Goal: Task Accomplishment & Management: Manage account settings

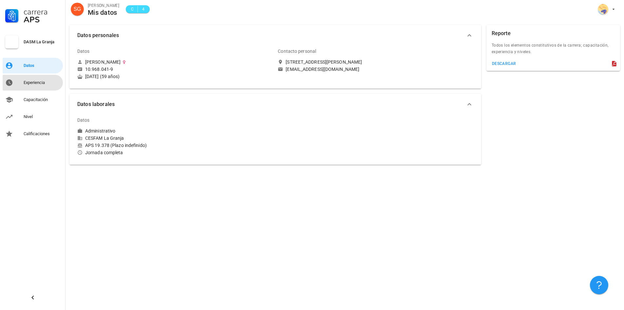
click at [31, 85] on div "Experiencia" at bounding box center [42, 82] width 37 height 10
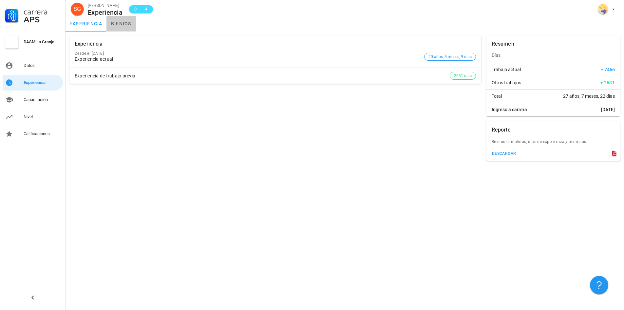
click at [124, 23] on link "bienios" at bounding box center [121, 24] width 29 height 16
